Goal: Task Accomplishment & Management: Use online tool/utility

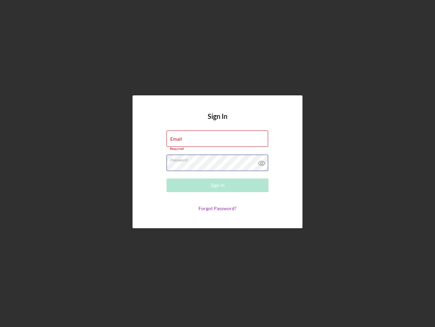
click at [218, 163] on div "Password Required" at bounding box center [218, 162] width 102 height 17
click at [262, 161] on icon at bounding box center [261, 162] width 17 height 17
